Goal: Ask a question

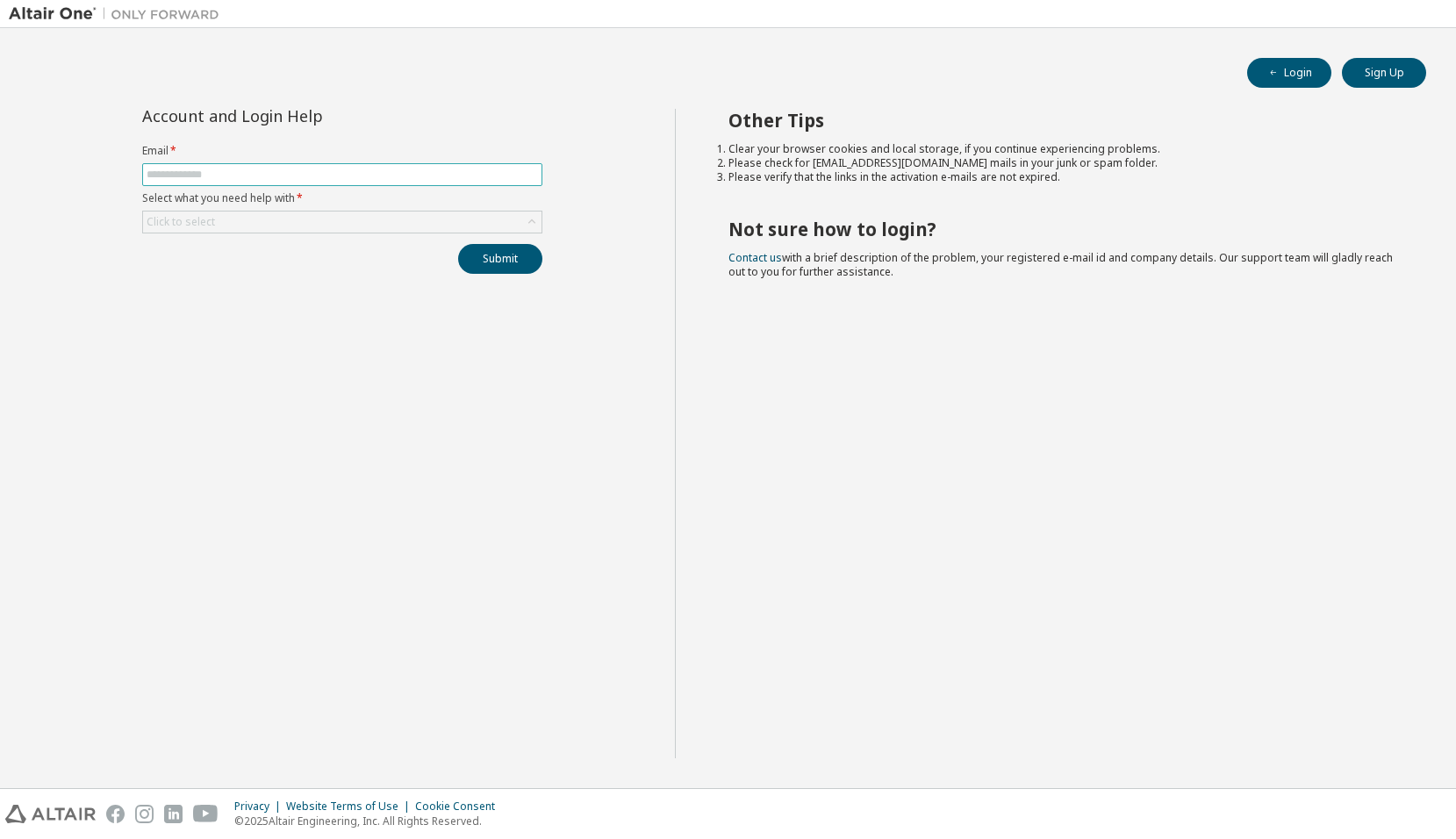
click at [227, 181] on input "text" at bounding box center [342, 175] width 392 height 14
type input "**********"
click at [284, 224] on div "Click to select" at bounding box center [342, 222] width 399 height 21
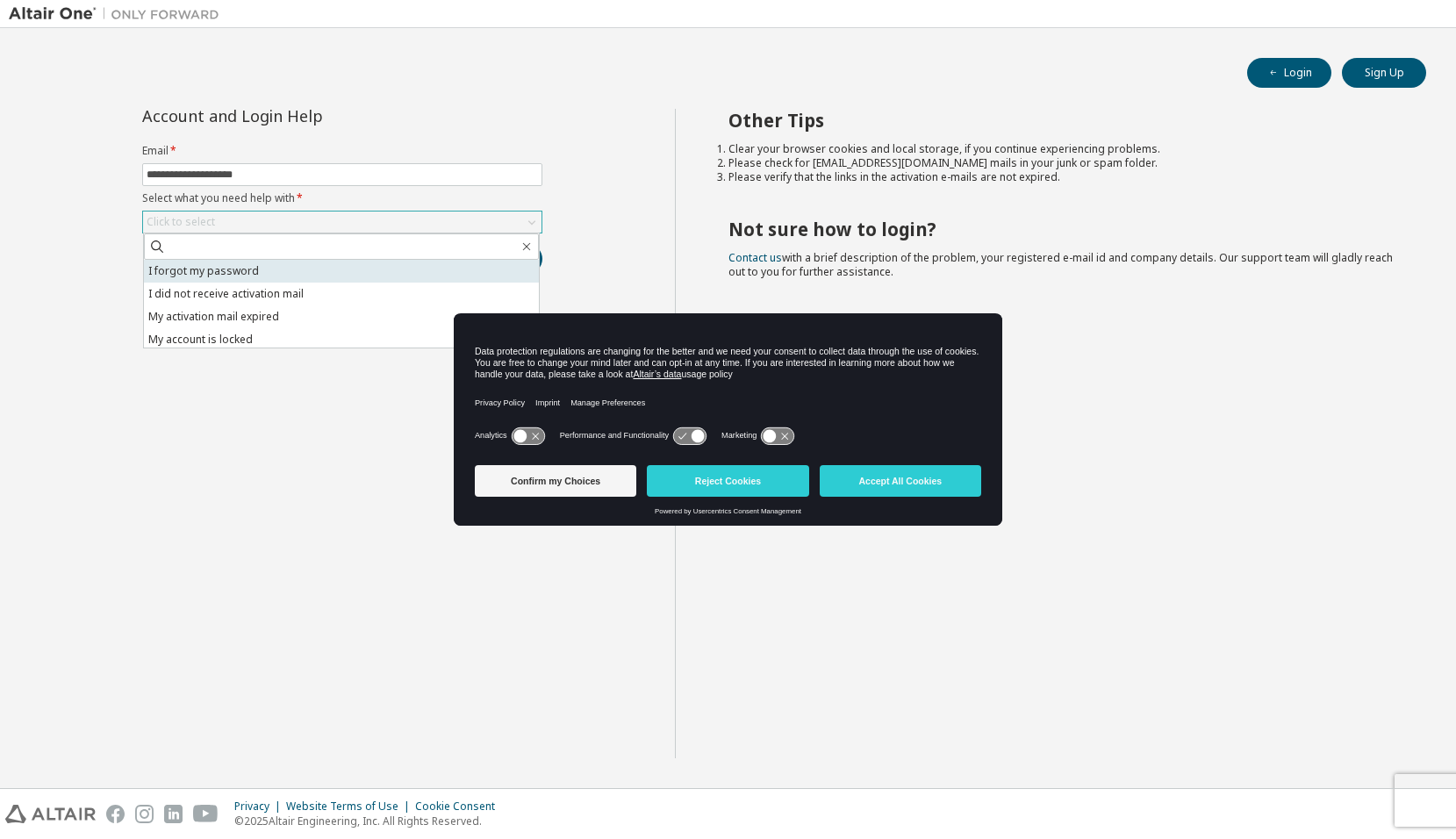
click at [253, 271] on li "I forgot my password" at bounding box center [341, 271] width 395 height 23
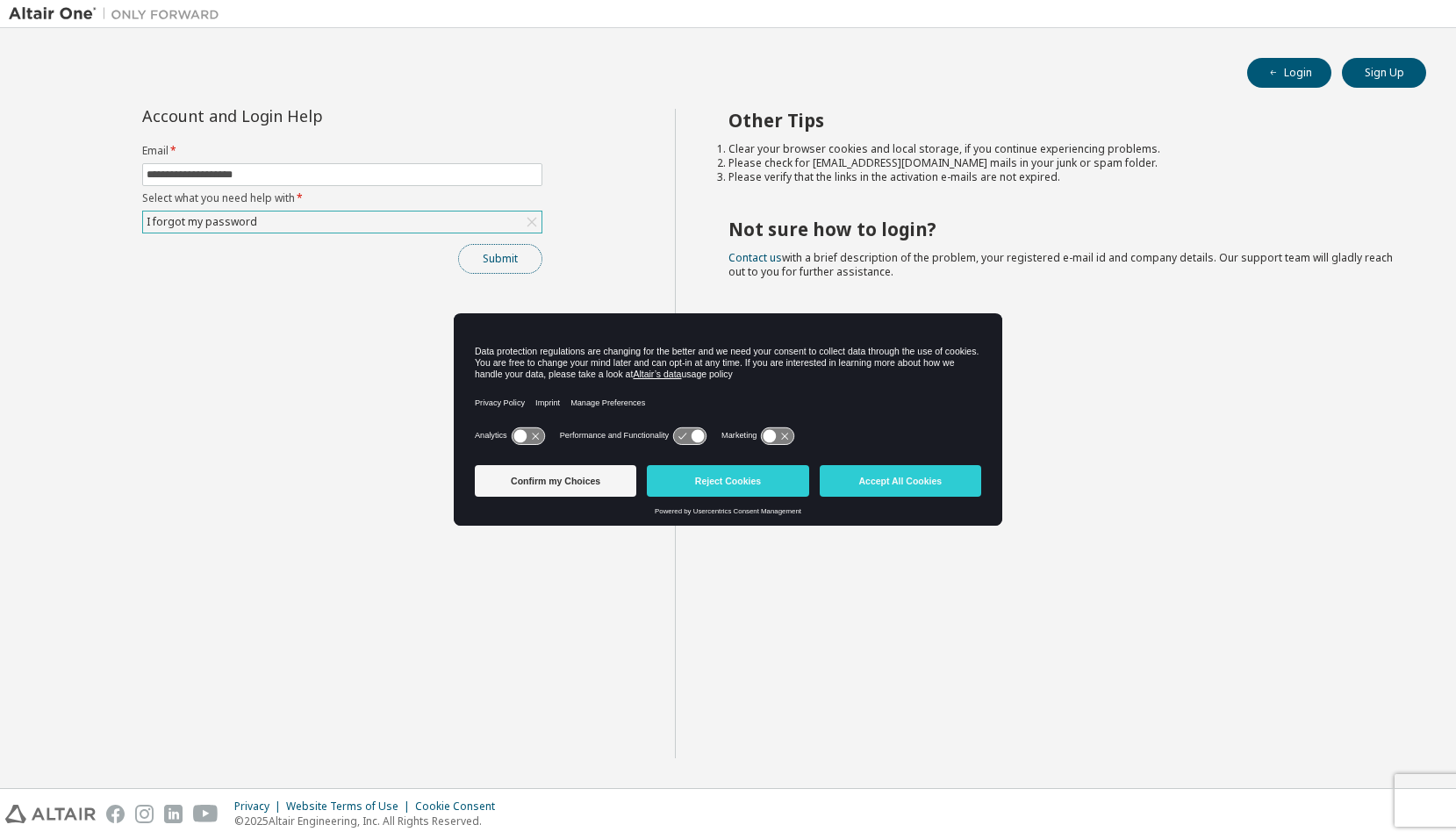
click at [484, 257] on button "Submit" at bounding box center [500, 258] width 84 height 29
click at [860, 478] on button "Accept All Cookies" at bounding box center [900, 480] width 161 height 31
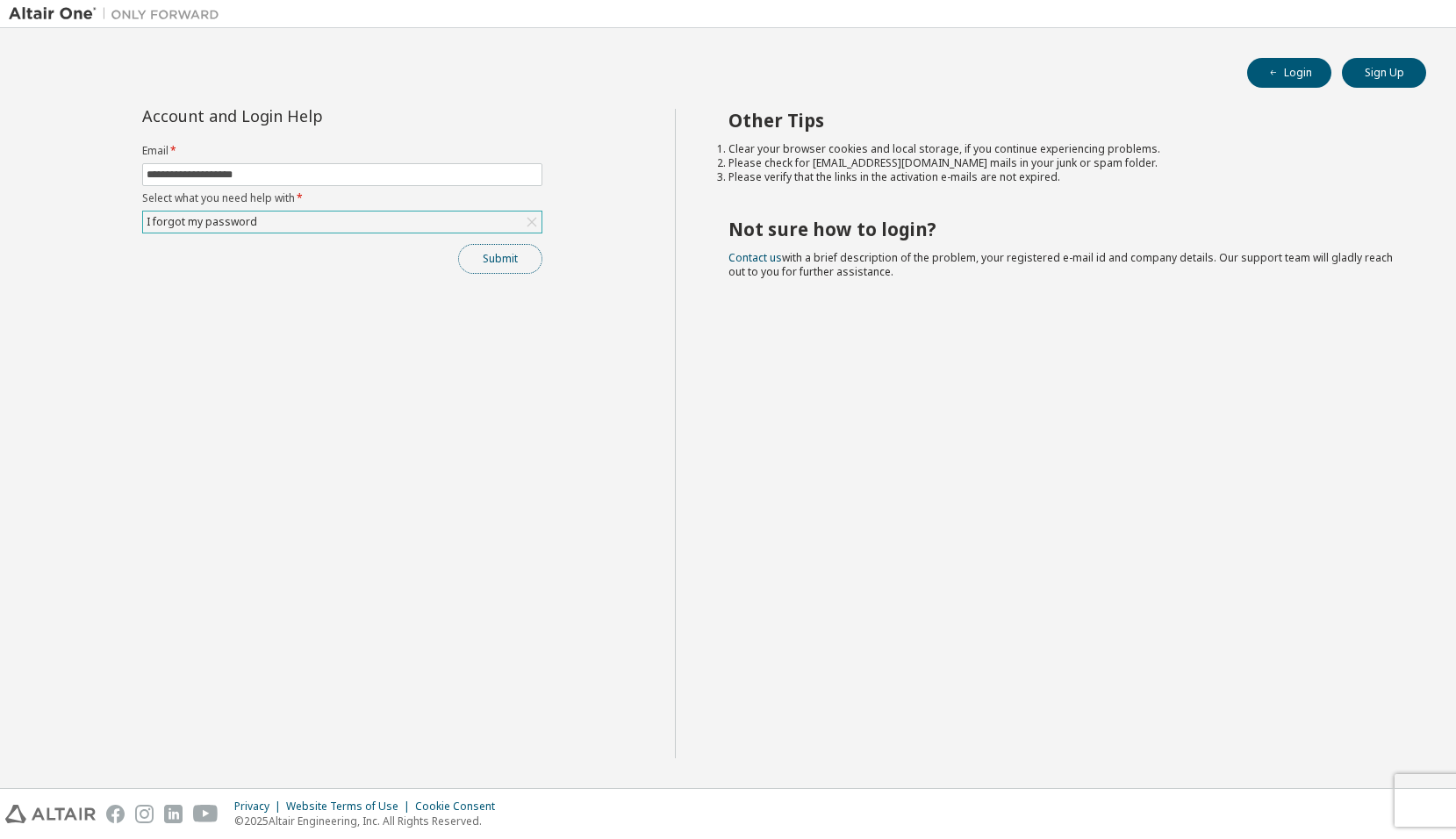
click at [489, 264] on button "Submit" at bounding box center [500, 258] width 84 height 29
click at [476, 260] on button "Submit" at bounding box center [500, 258] width 84 height 29
